Goal: Check status: Check status

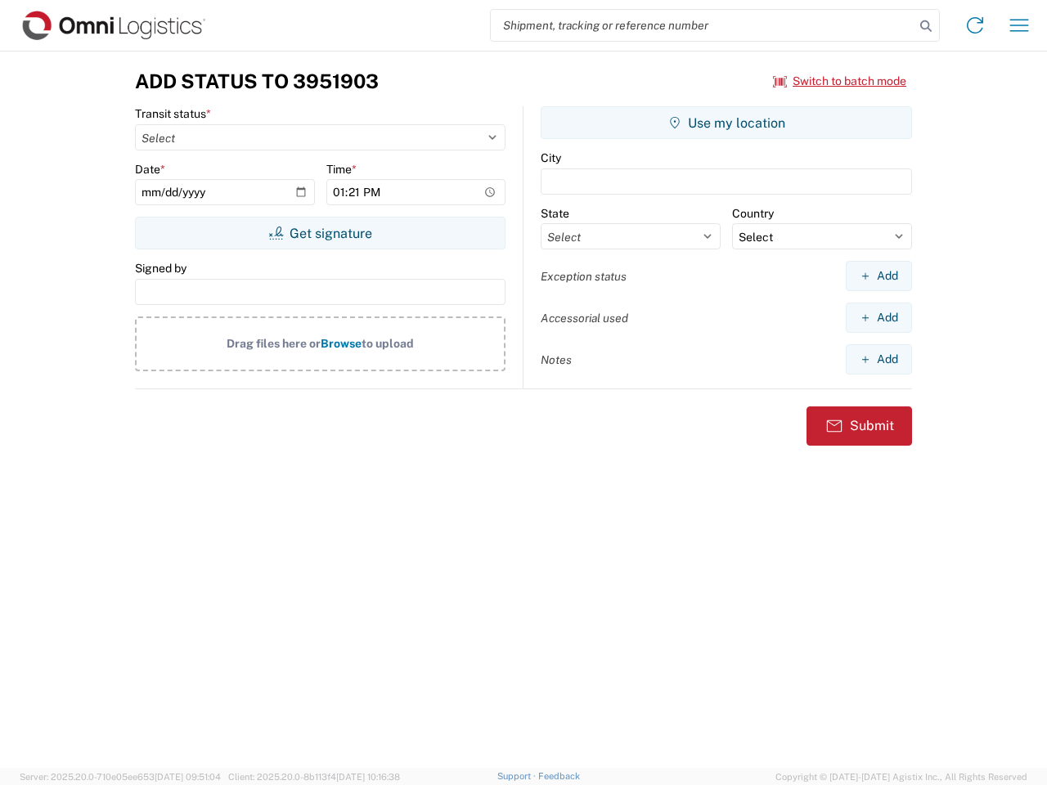
click at [703, 25] on input "search" at bounding box center [703, 25] width 424 height 31
click at [926, 26] on icon at bounding box center [926, 26] width 23 height 23
click at [975, 25] on icon at bounding box center [975, 25] width 26 height 26
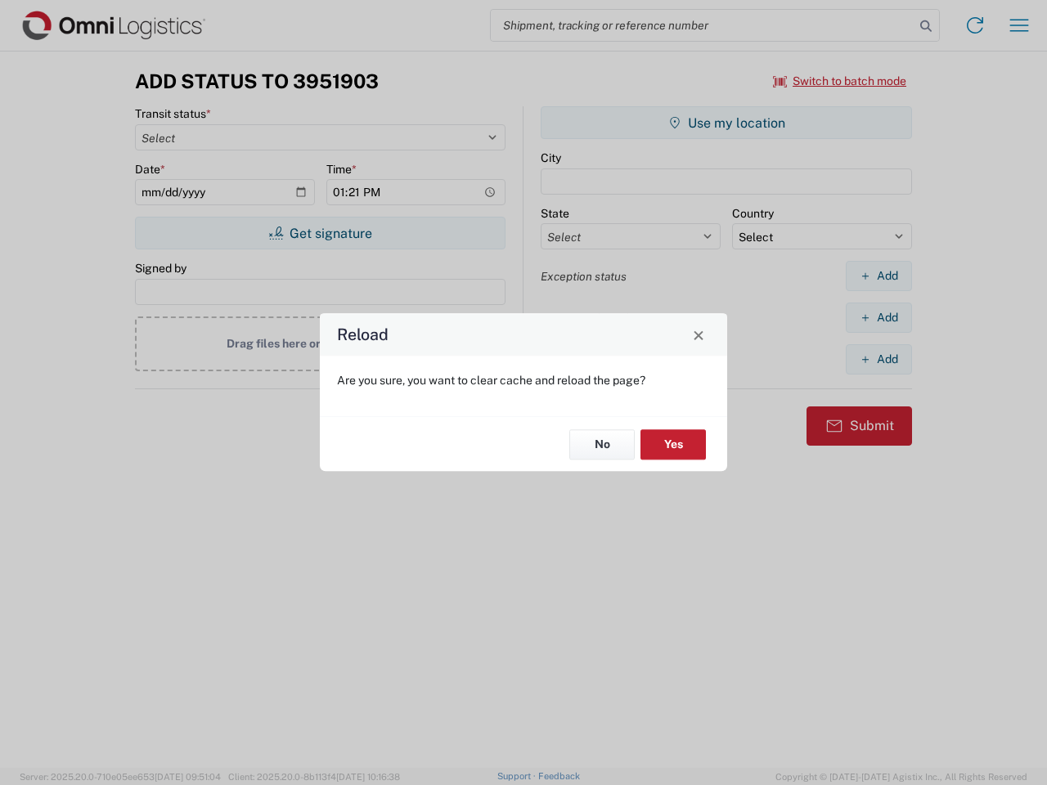
click at [1019, 25] on div "Reload Are you sure, you want to clear cache and reload the page? No Yes" at bounding box center [523, 392] width 1047 height 785
click at [840, 81] on div "Reload Are you sure, you want to clear cache and reload the page? No Yes" at bounding box center [523, 392] width 1047 height 785
click at [320, 233] on div "Reload Are you sure, you want to clear cache and reload the page? No Yes" at bounding box center [523, 392] width 1047 height 785
click at [727, 123] on div "Reload Are you sure, you want to clear cache and reload the page? No Yes" at bounding box center [523, 392] width 1047 height 785
click at [879, 276] on div "Reload Are you sure, you want to clear cache and reload the page? No Yes" at bounding box center [523, 392] width 1047 height 785
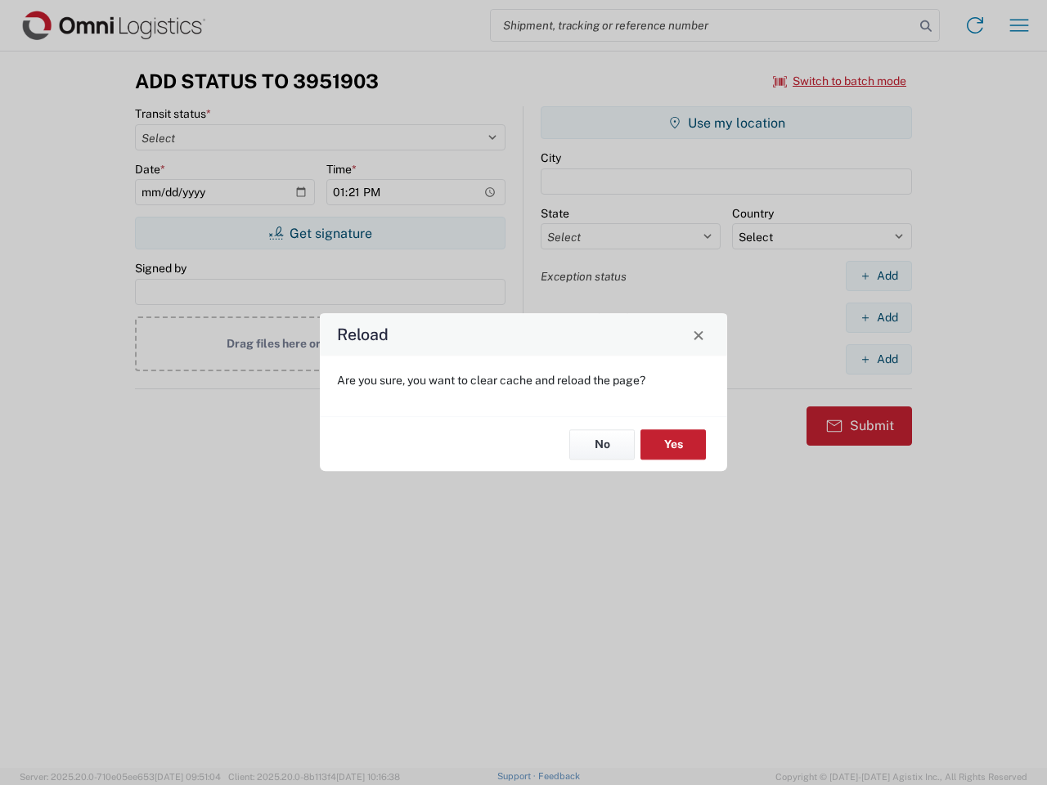
click at [879, 317] on div "Reload Are you sure, you want to clear cache and reload the page? No Yes" at bounding box center [523, 392] width 1047 height 785
click at [879, 359] on div "Reload Are you sure, you want to clear cache and reload the page? No Yes" at bounding box center [523, 392] width 1047 height 785
